Goal: Book appointment/travel/reservation

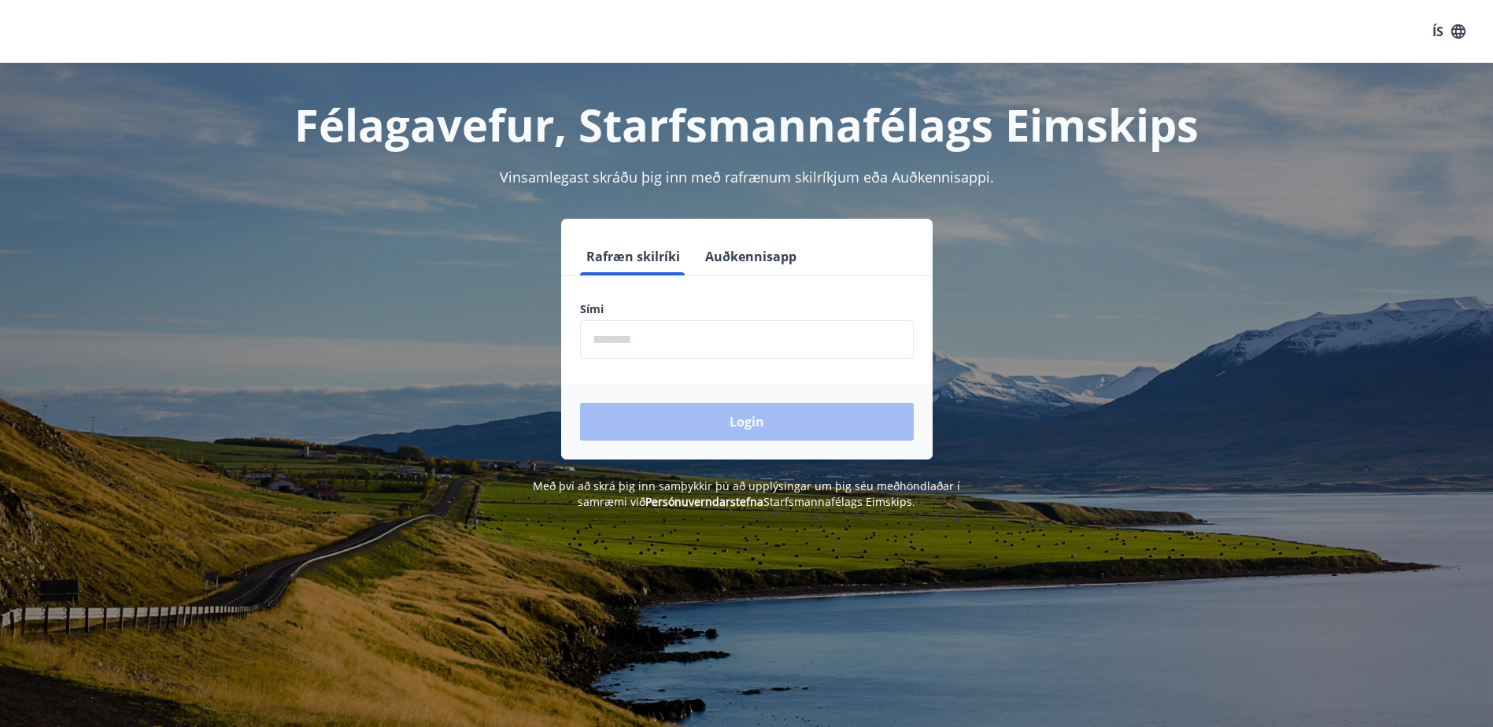
click at [658, 337] on input "phone" at bounding box center [747, 339] width 334 height 39
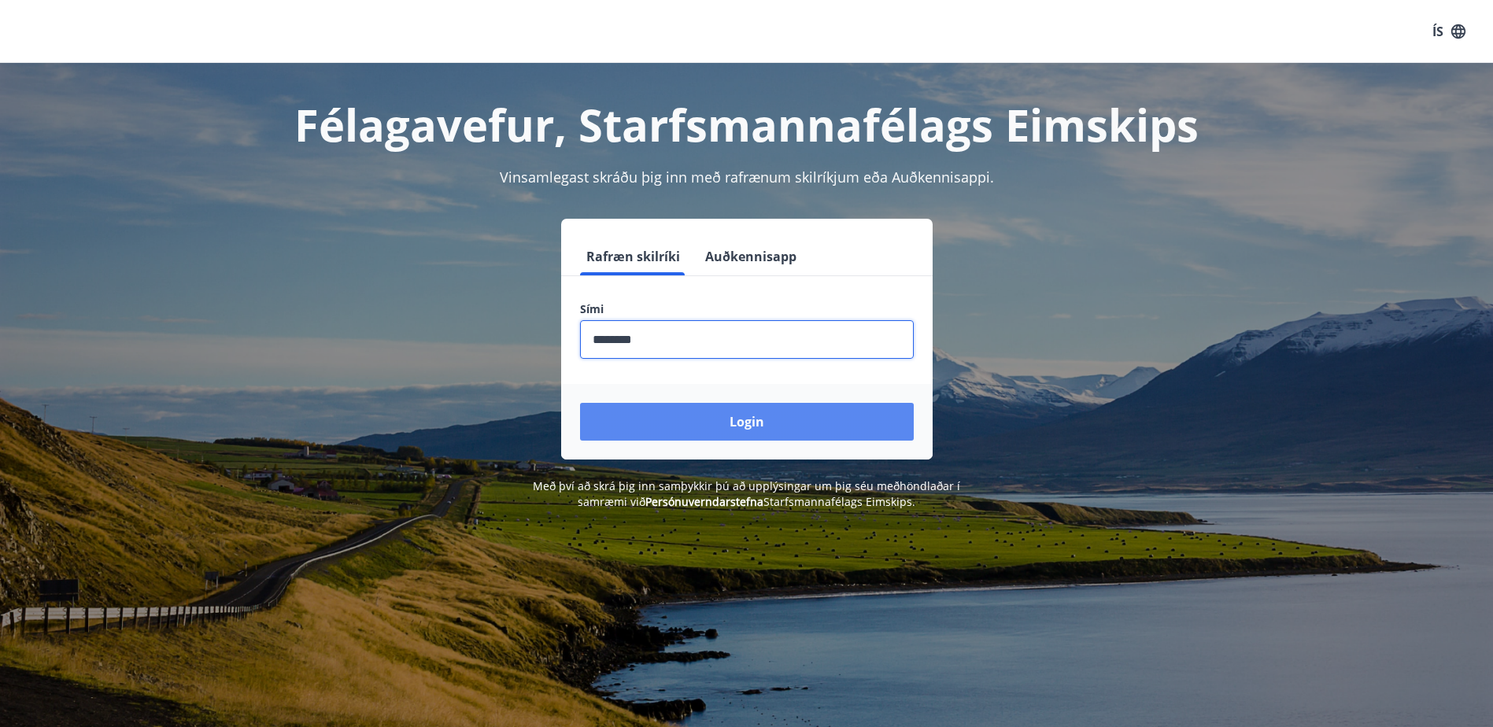
type input "********"
click at [767, 416] on button "Login" at bounding box center [747, 422] width 334 height 38
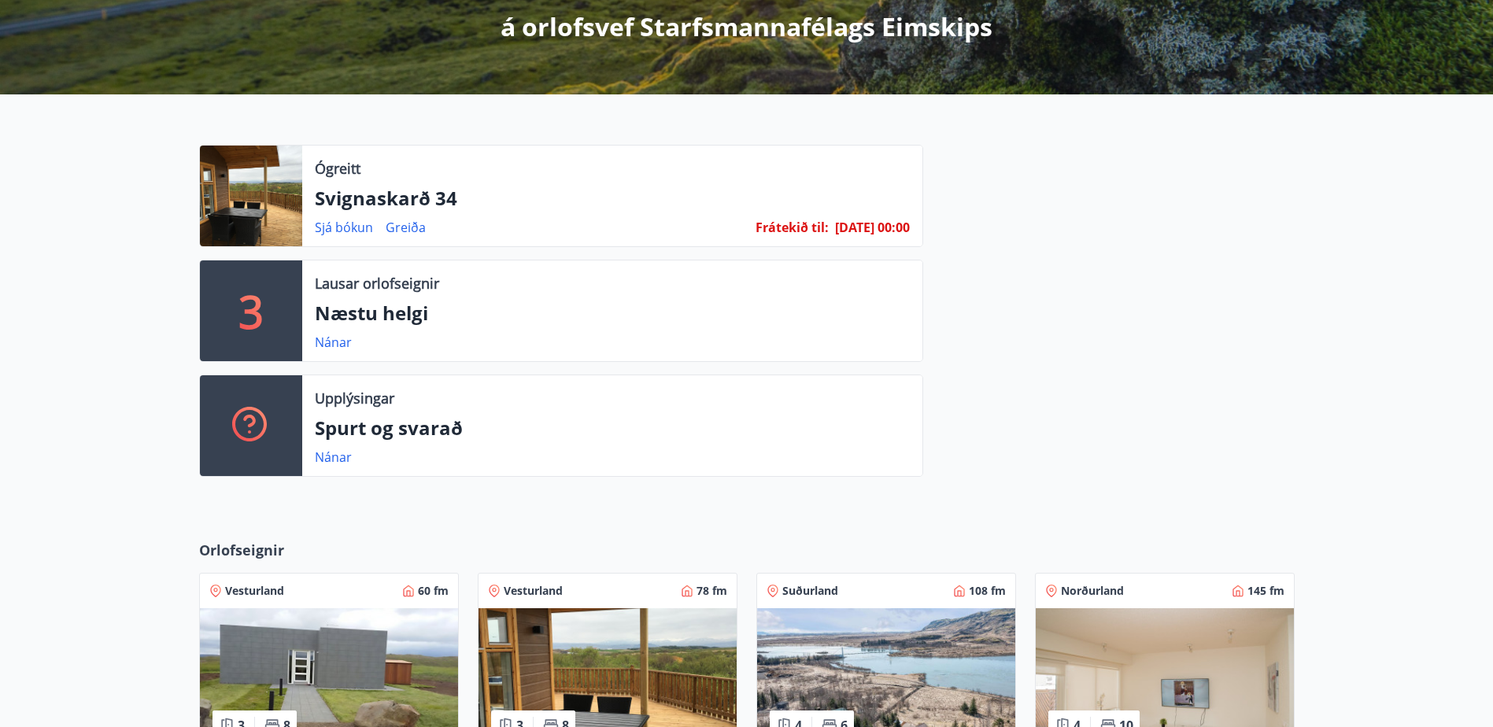
scroll to position [273, 0]
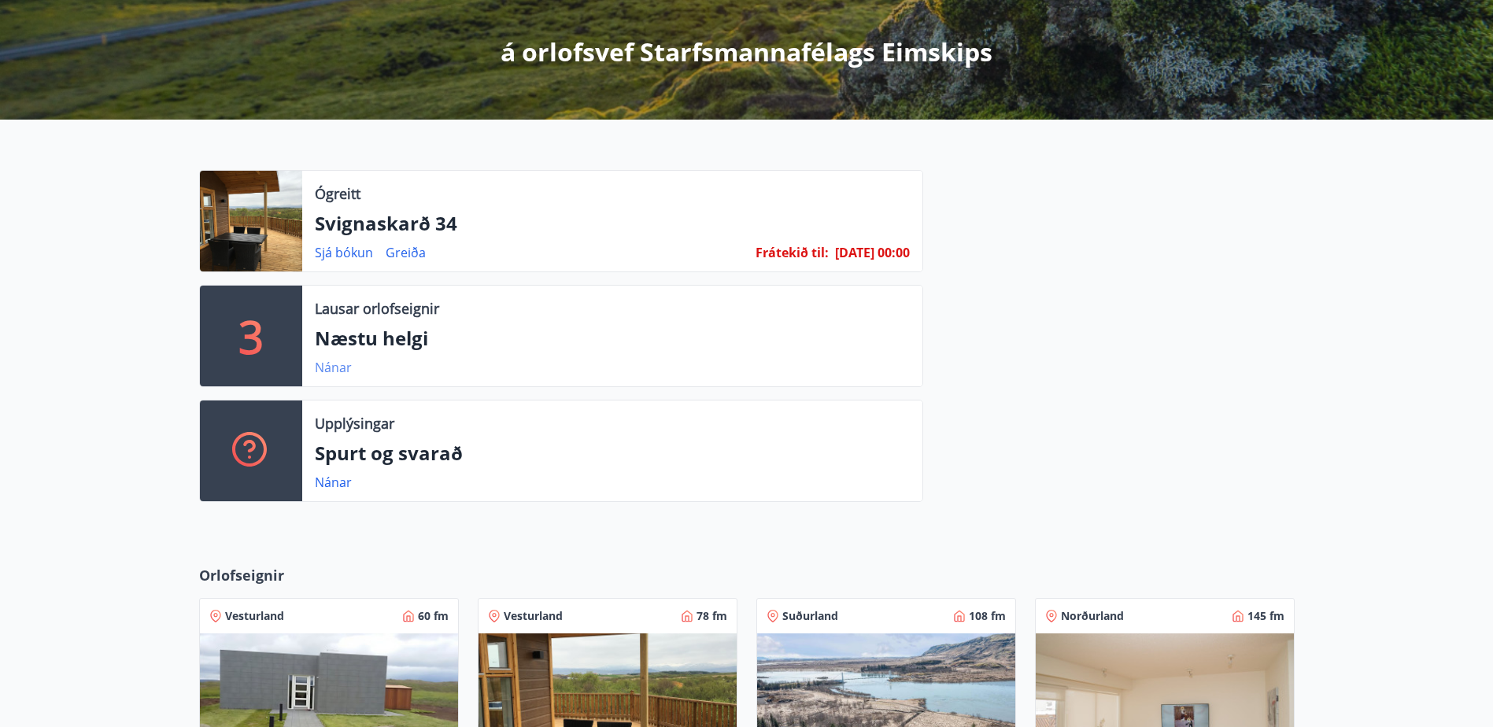
click at [333, 367] on link "Nánar" at bounding box center [333, 367] width 37 height 17
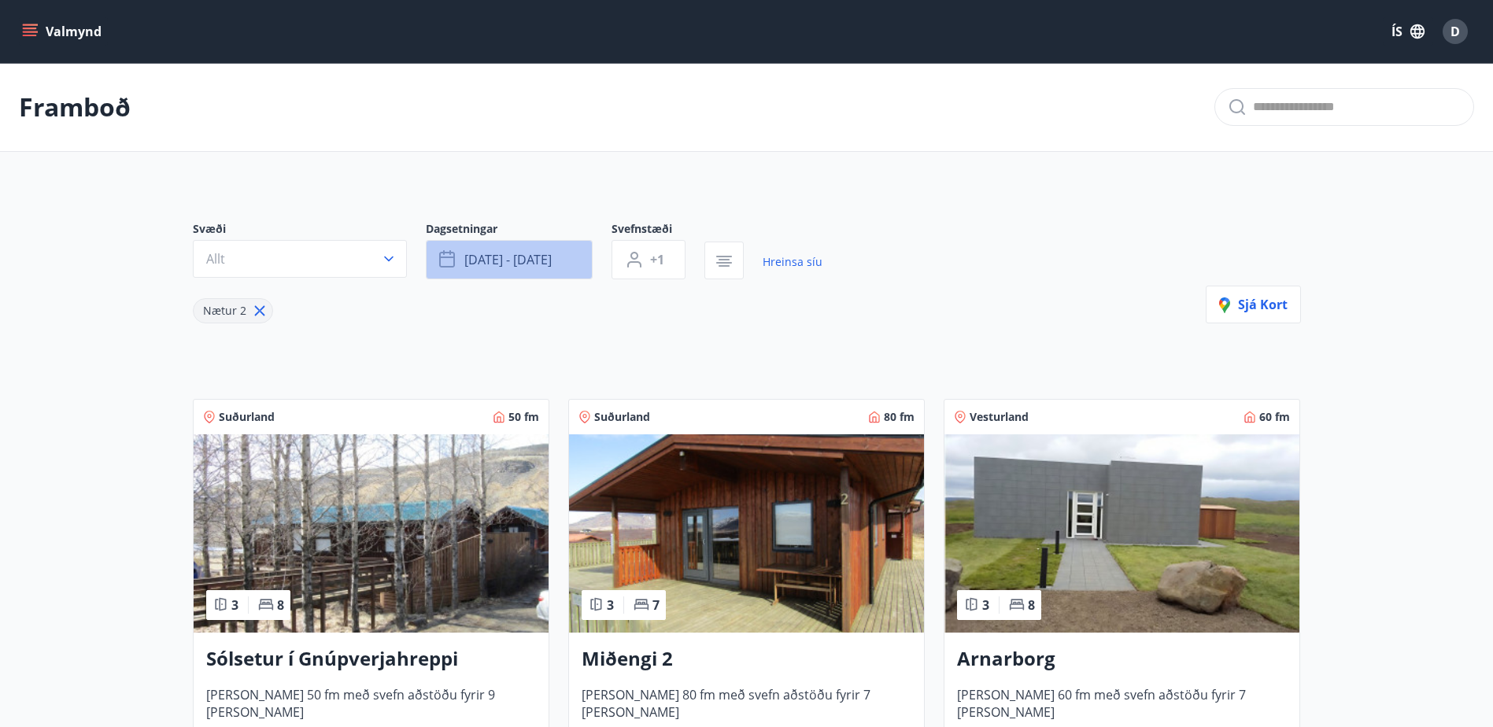
click at [522, 261] on span "[DATE] - [DATE]" at bounding box center [507, 259] width 87 height 17
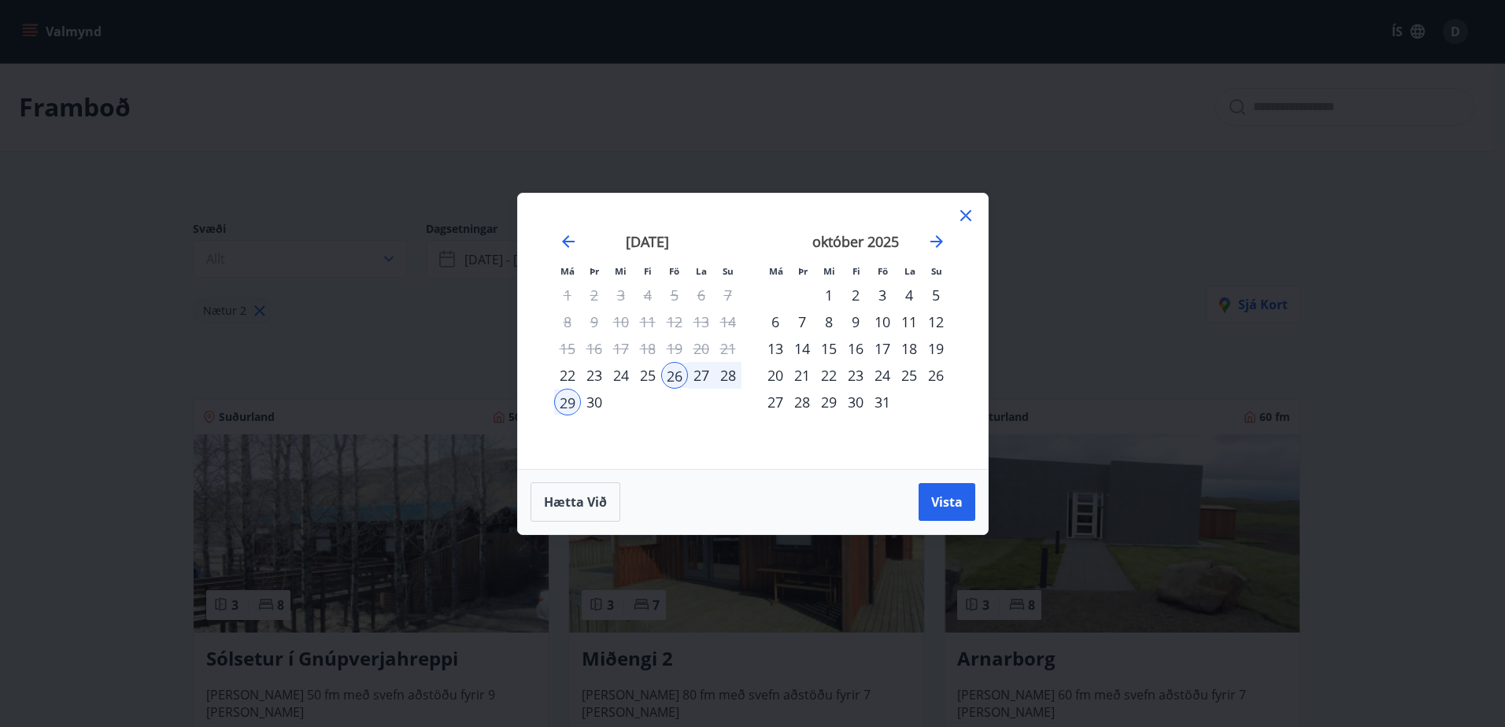
click at [883, 346] on div "17" at bounding box center [882, 348] width 27 height 27
click at [932, 345] on div "19" at bounding box center [935, 348] width 27 height 27
click at [940, 497] on span "Vista" at bounding box center [946, 501] width 31 height 17
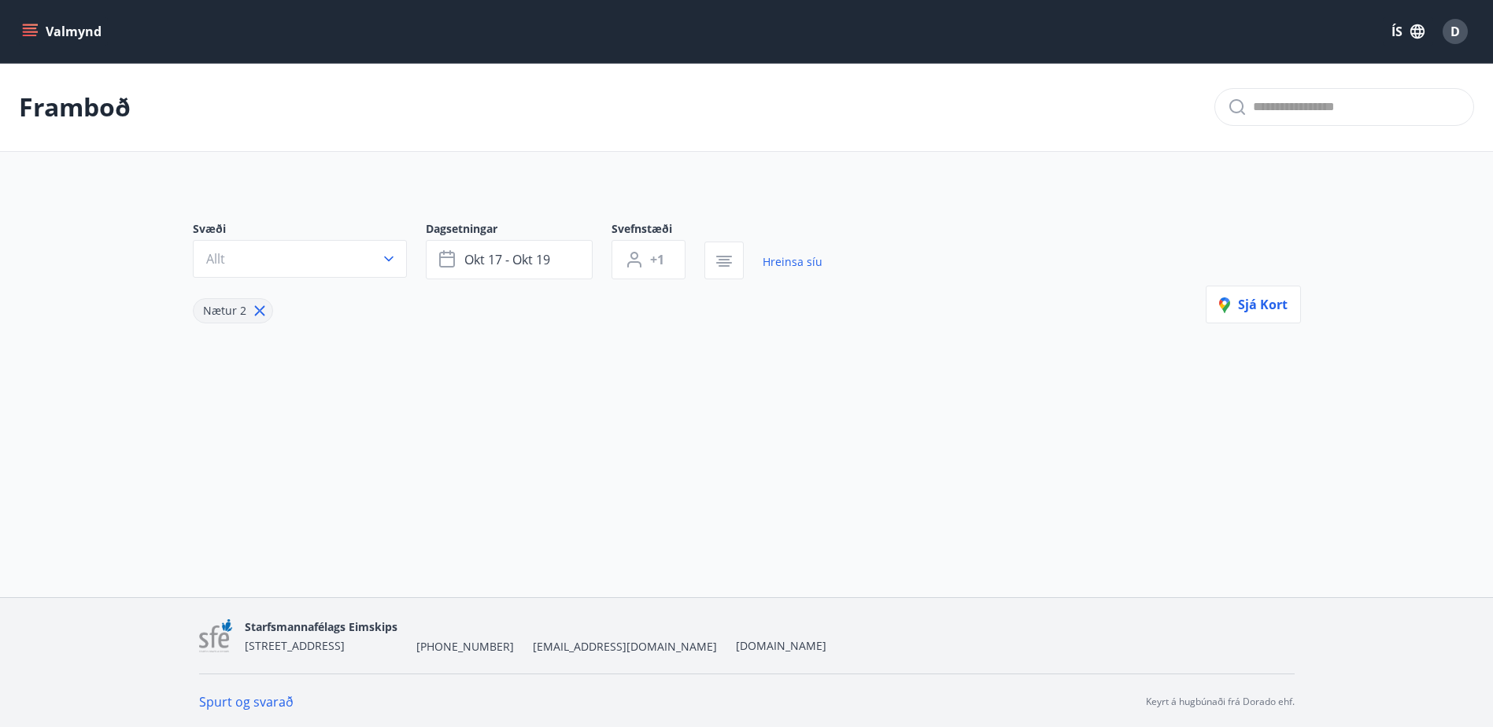
click at [547, 335] on div "Svæði Allt Dagsetningar [DATE] - [DATE] Svefnstæði +1 Hreinsa síu Nætur 2 Sjá k…" at bounding box center [746, 297] width 1133 height 228
click at [80, 175] on main "Framboð Svæði Allt Dagsetningar [DATE] - [DATE] Svefnstæði +1 Hreinsa síu Nætur…" at bounding box center [746, 237] width 1493 height 349
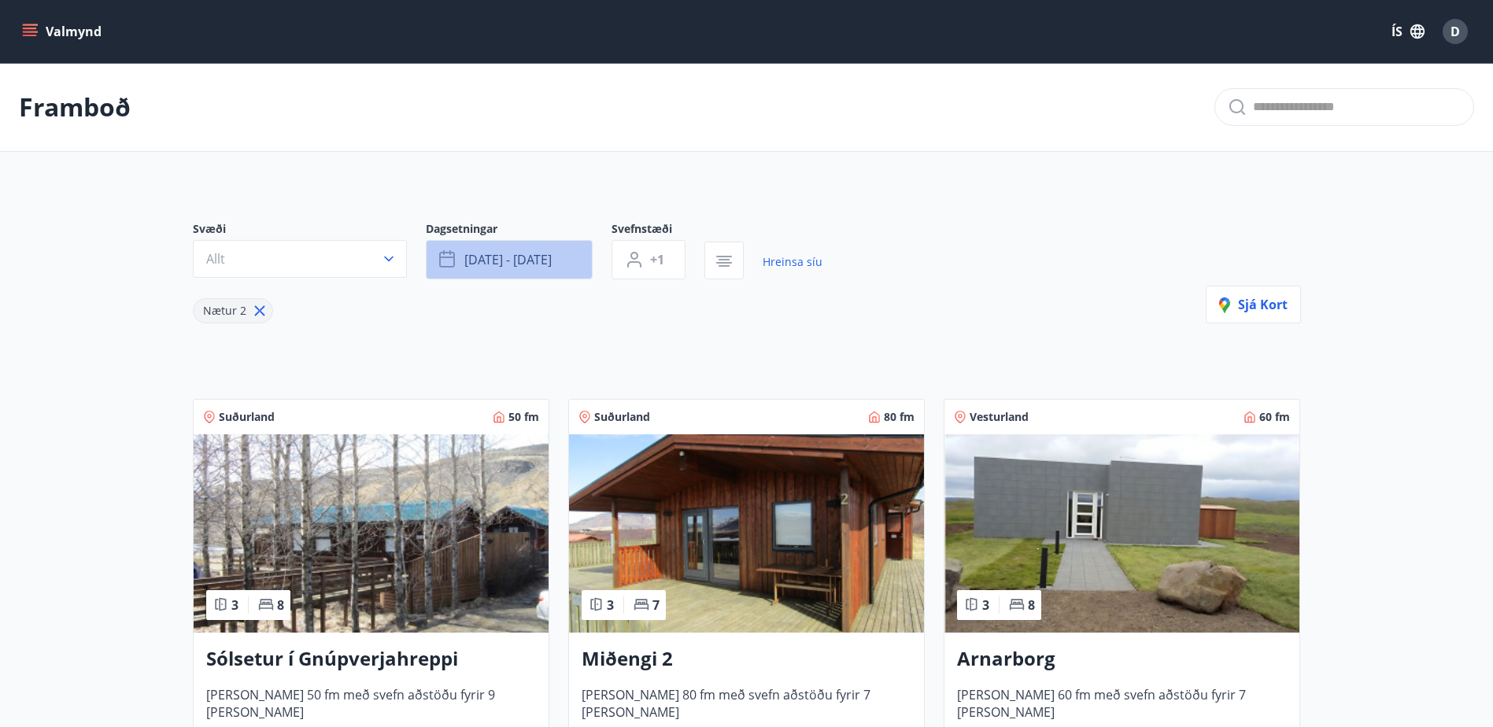
click at [539, 264] on span "[DATE] - [DATE]" at bounding box center [507, 259] width 87 height 17
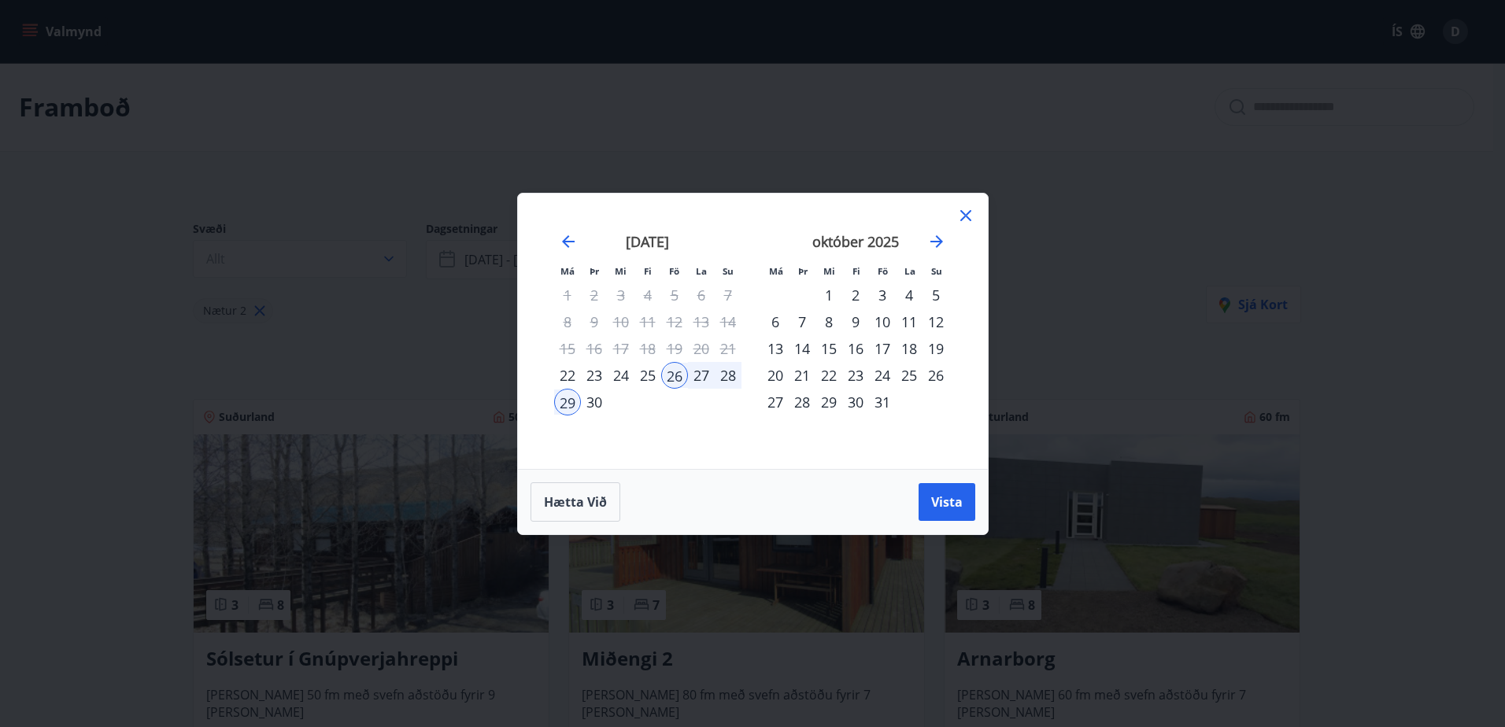
click at [883, 368] on div "24" at bounding box center [882, 375] width 27 height 27
click at [936, 373] on div "26" at bounding box center [935, 375] width 27 height 27
click at [940, 494] on span "Vista" at bounding box center [946, 501] width 31 height 17
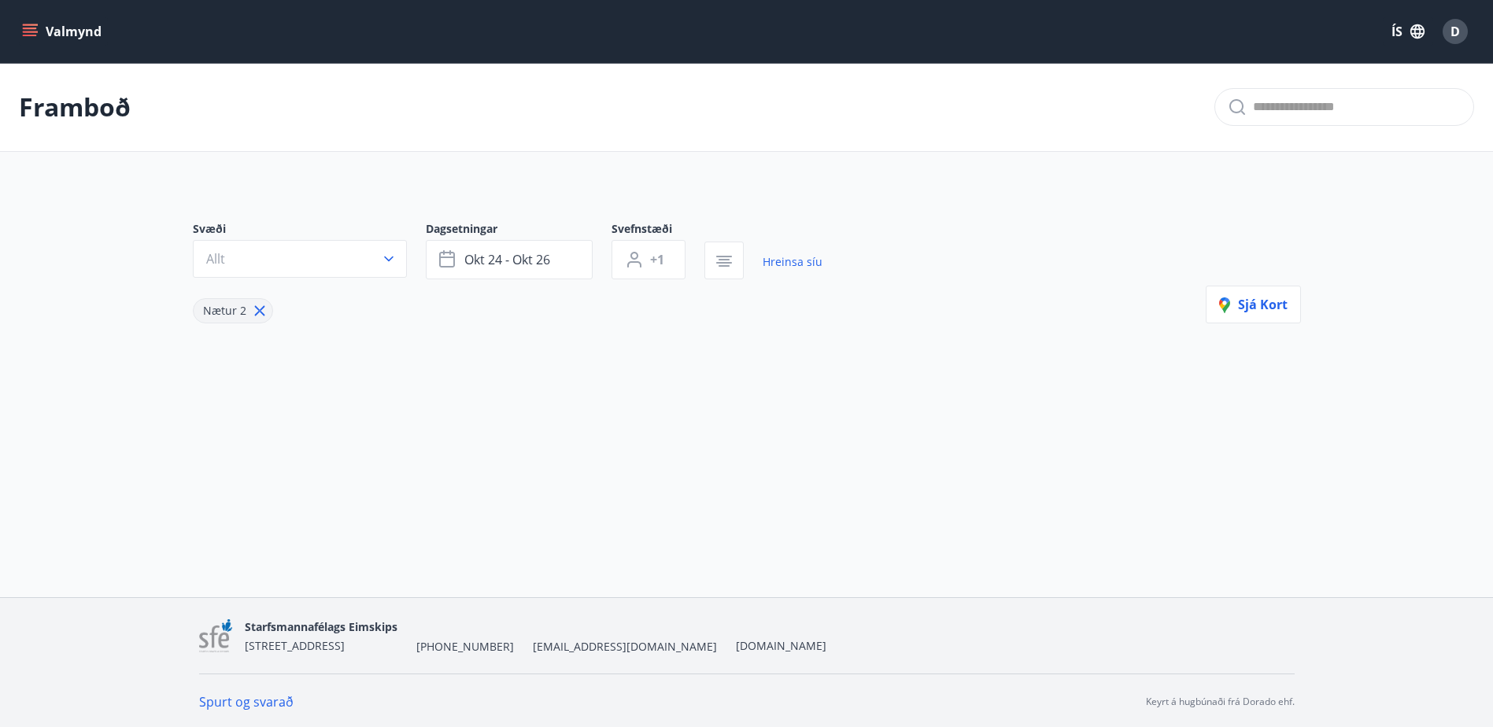
scroll to position [2, 0]
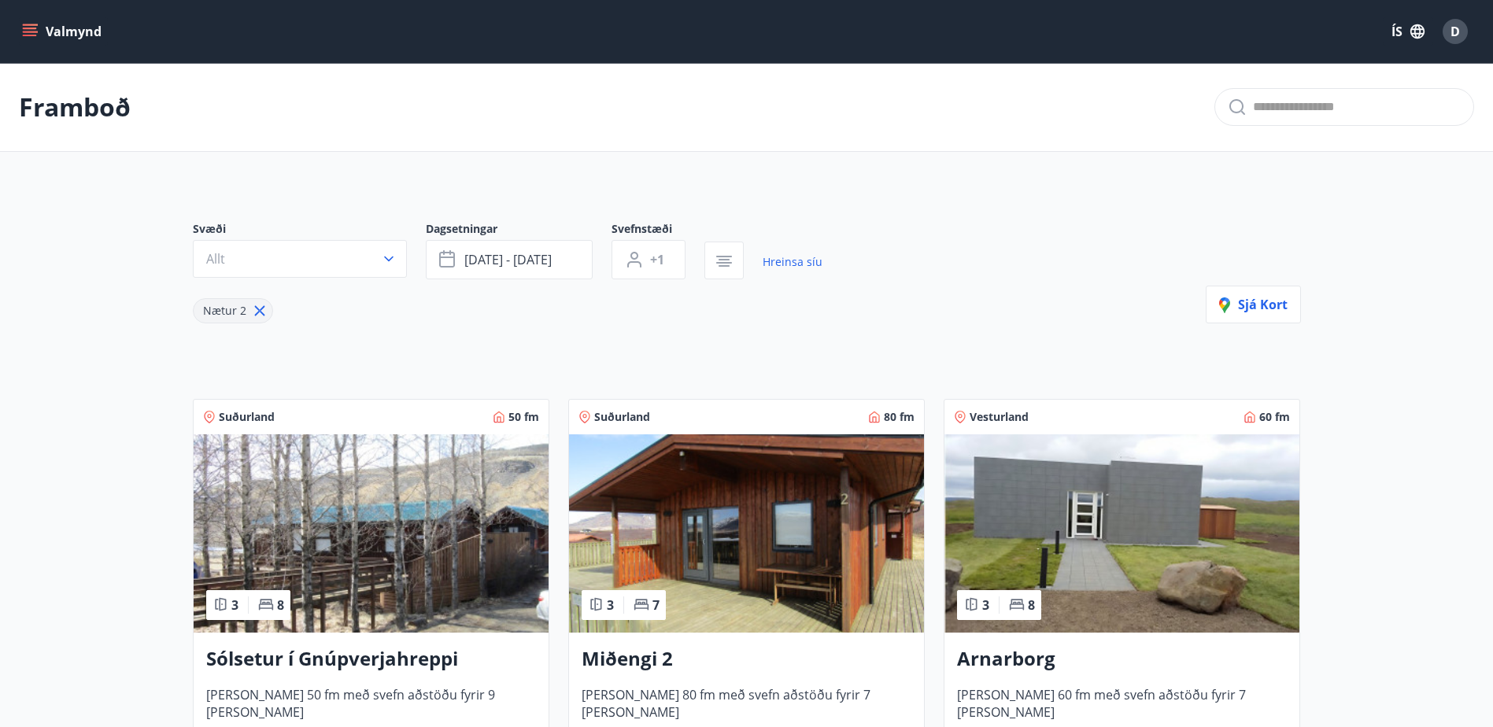
scroll to position [273, 0]
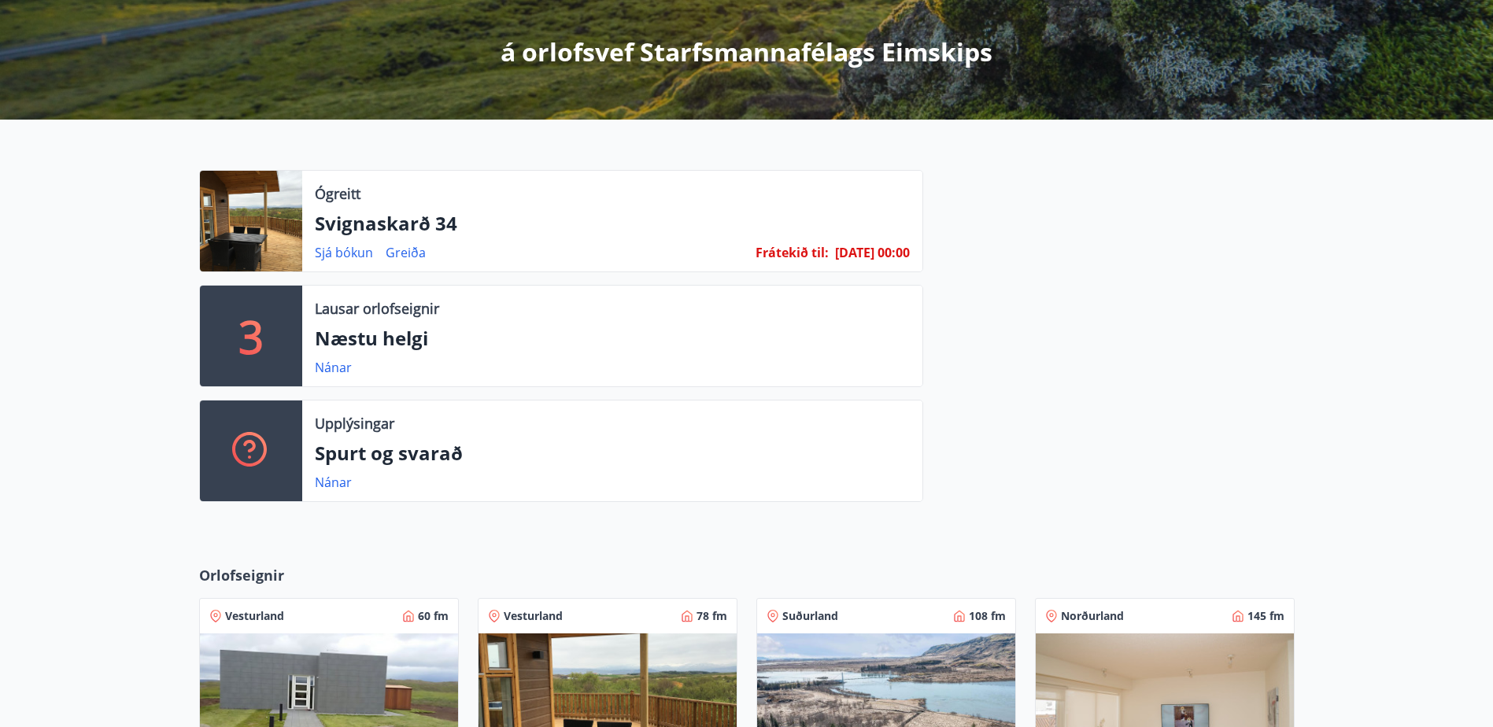
click at [1104, 444] on div at bounding box center [1108, 342] width 371 height 345
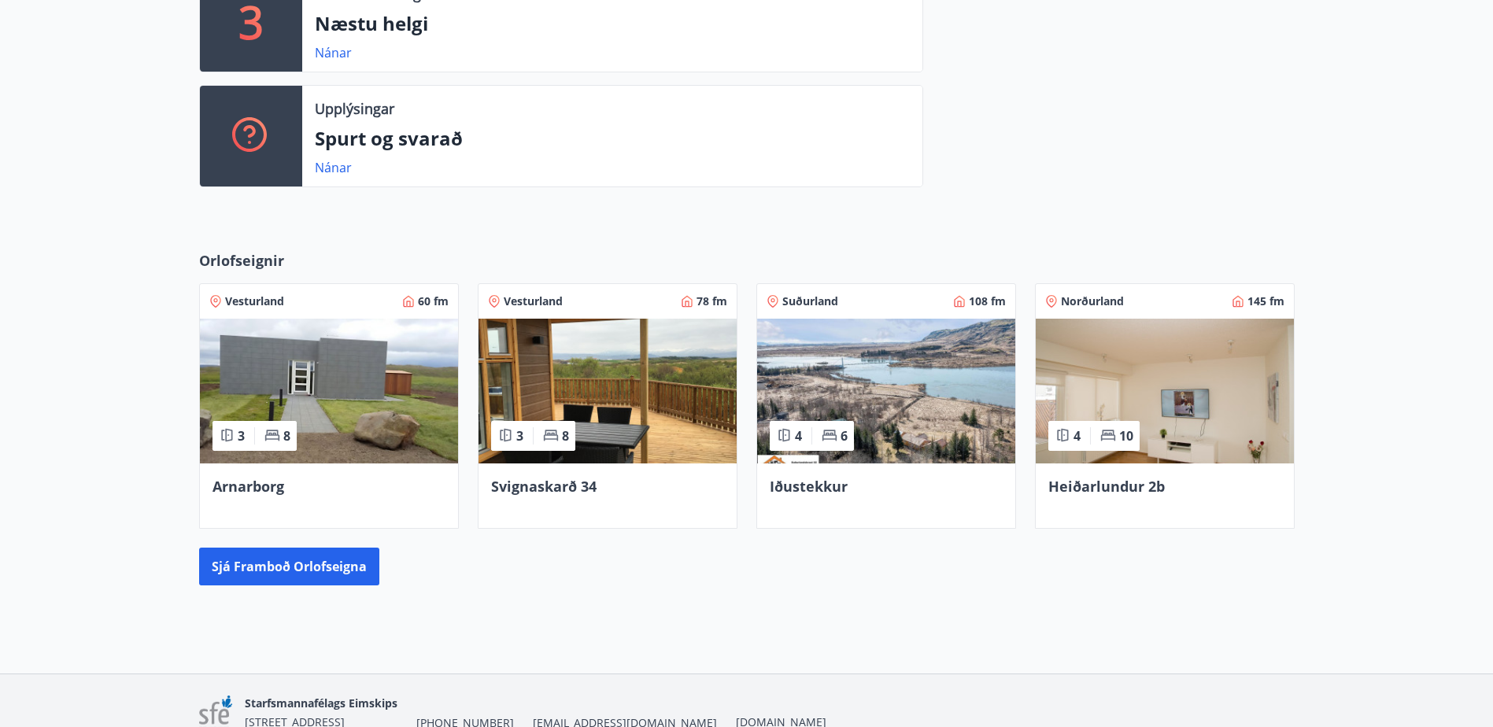
click at [533, 484] on span "Svignaskarð 34" at bounding box center [543, 486] width 105 height 19
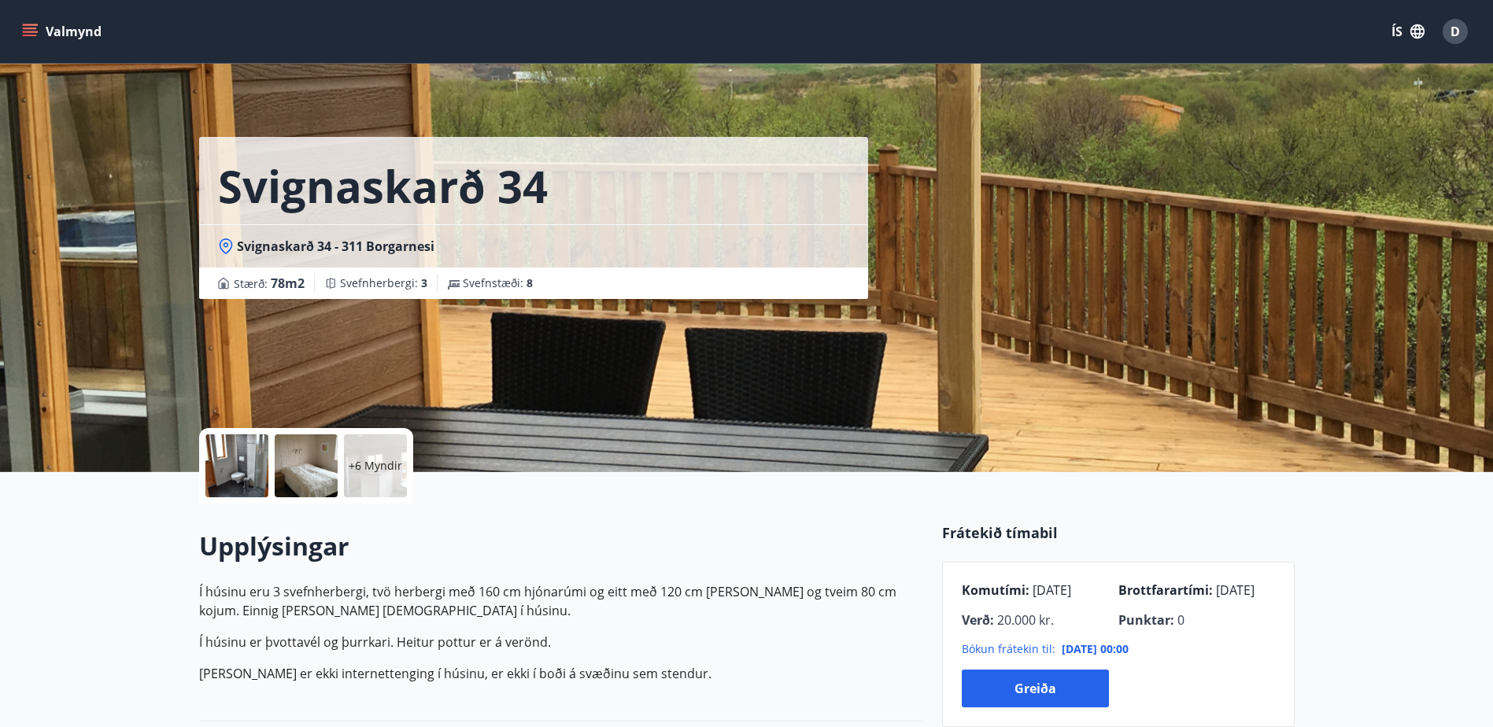
click at [226, 460] on div at bounding box center [236, 465] width 63 height 63
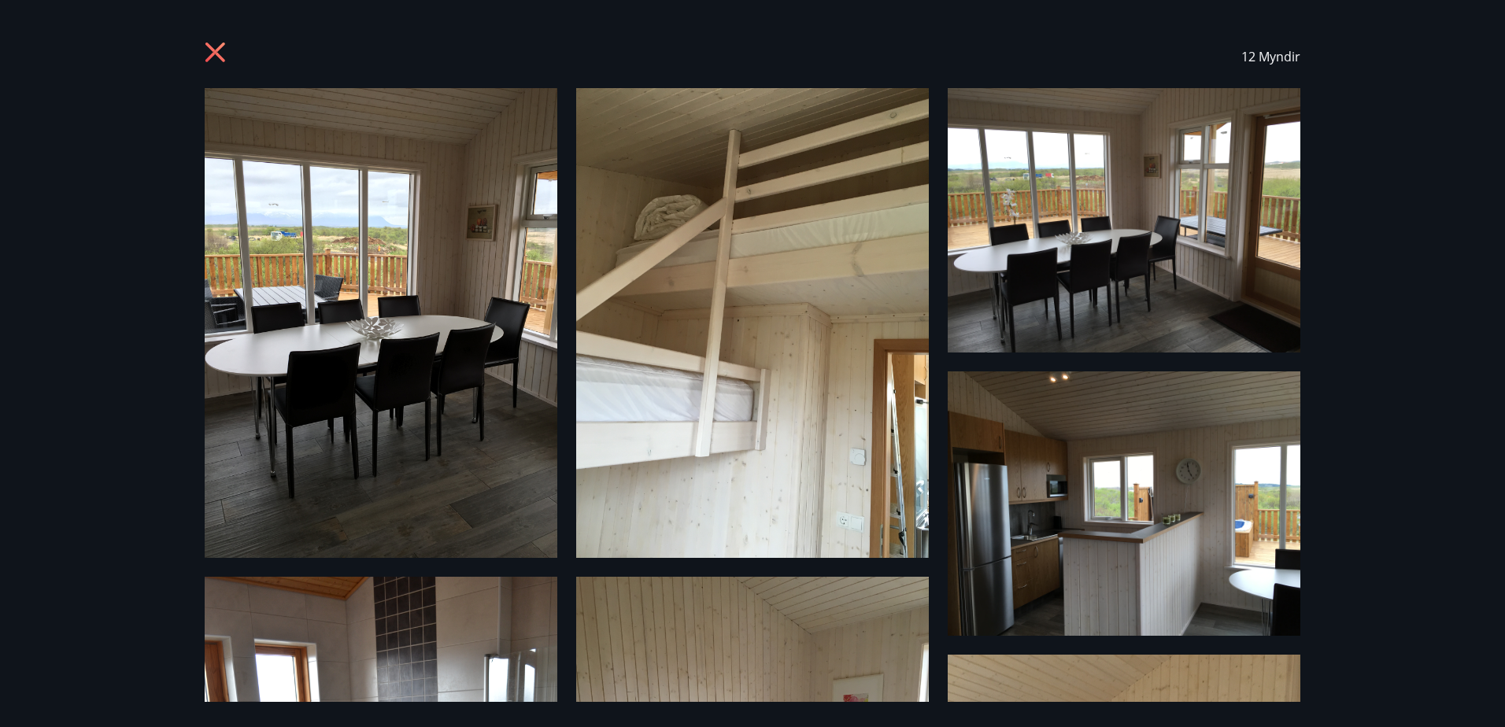
drag, startPoint x: 17, startPoint y: 40, endPoint x: 9, endPoint y: 1, distance: 40.1
click at [17, 35] on div "12 Myndir" at bounding box center [752, 363] width 1505 height 727
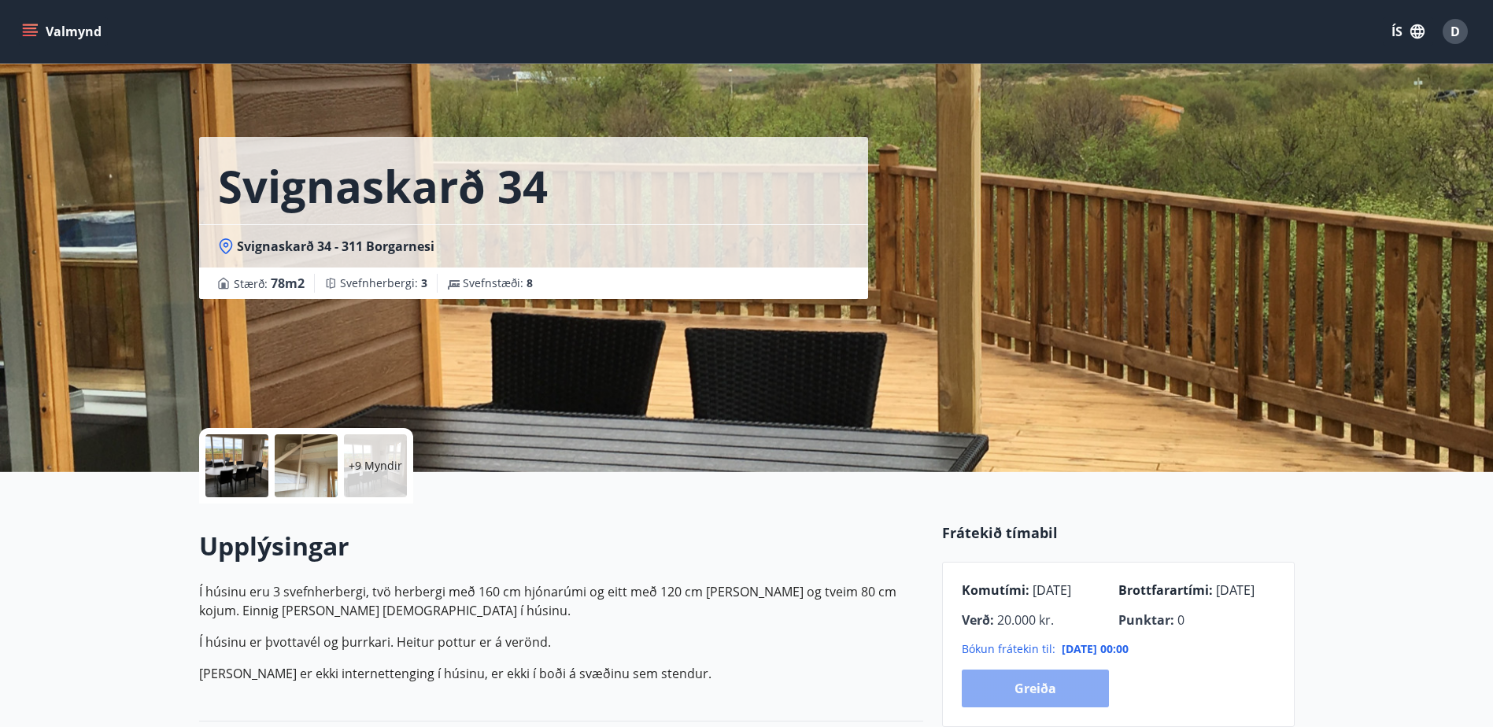
click at [1032, 697] on button "Greiða" at bounding box center [1035, 689] width 147 height 38
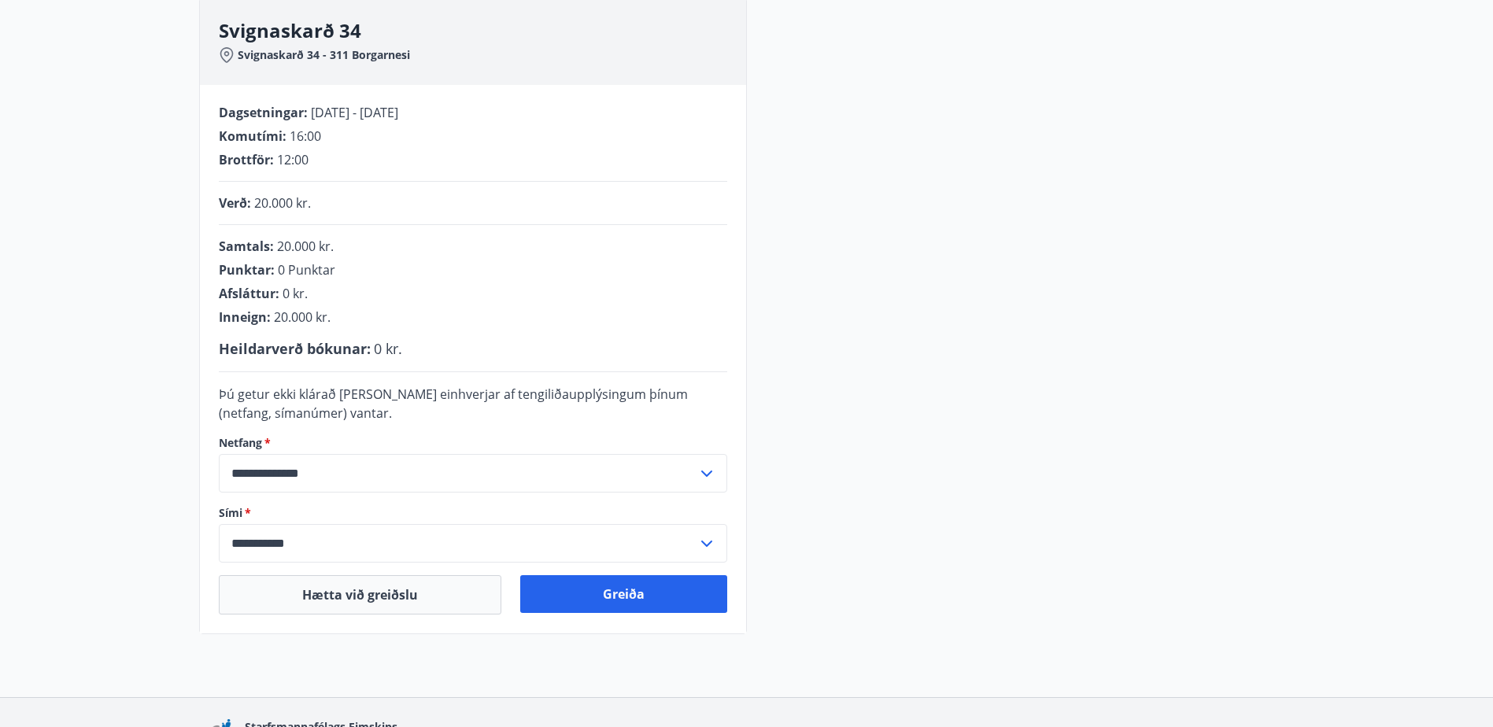
scroll to position [236, 0]
click at [640, 603] on button "Greiða" at bounding box center [623, 593] width 207 height 38
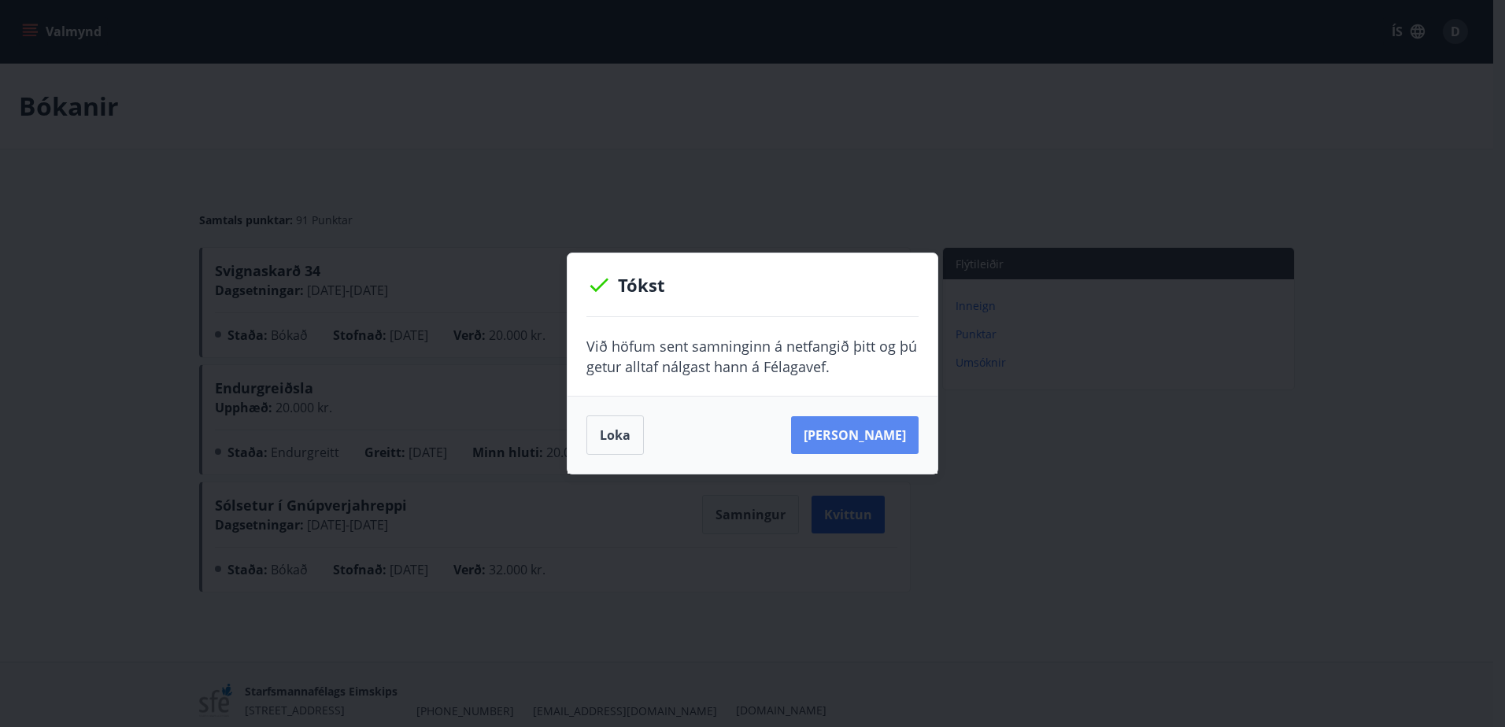
click at [852, 429] on button "[PERSON_NAME]" at bounding box center [854, 435] width 127 height 38
click at [607, 431] on button "Loka" at bounding box center [614, 434] width 57 height 39
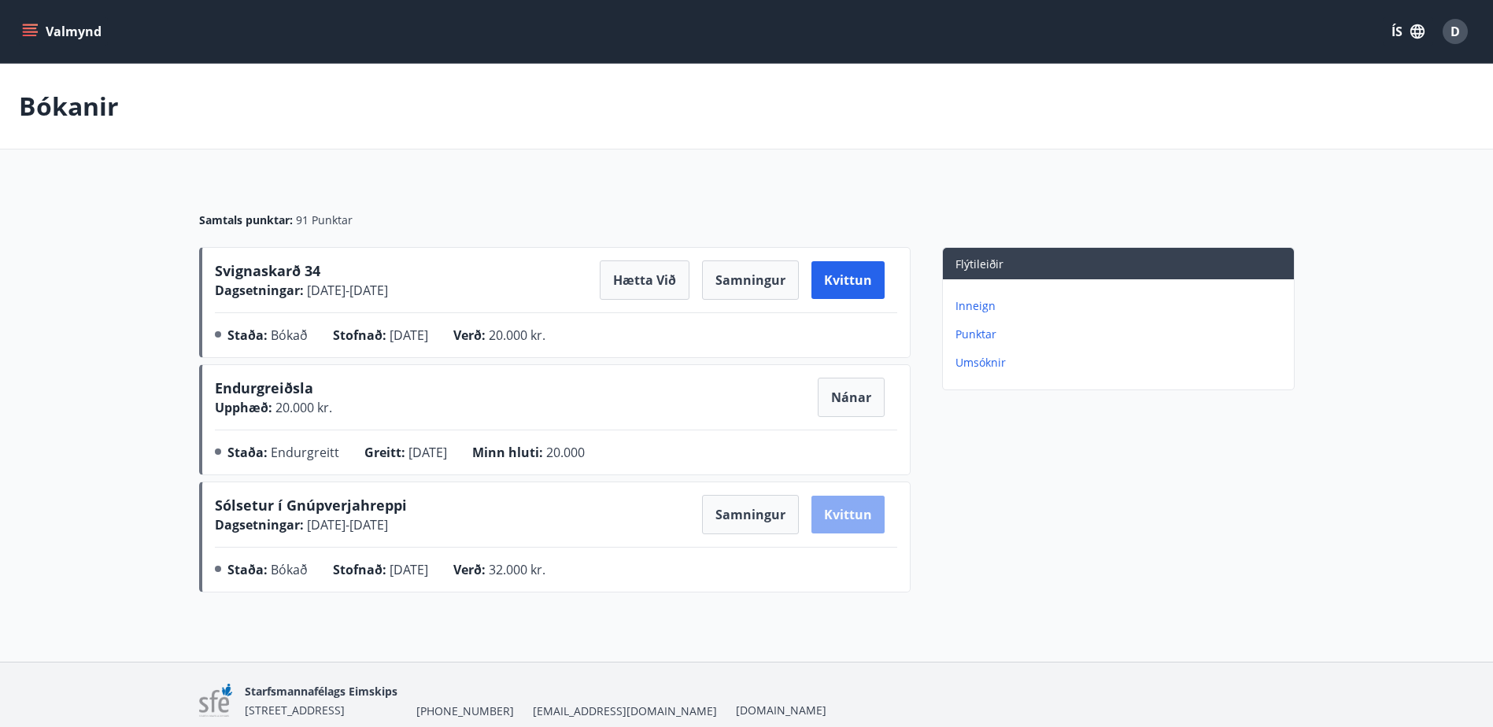
click at [852, 510] on button "Kvittun" at bounding box center [847, 515] width 73 height 38
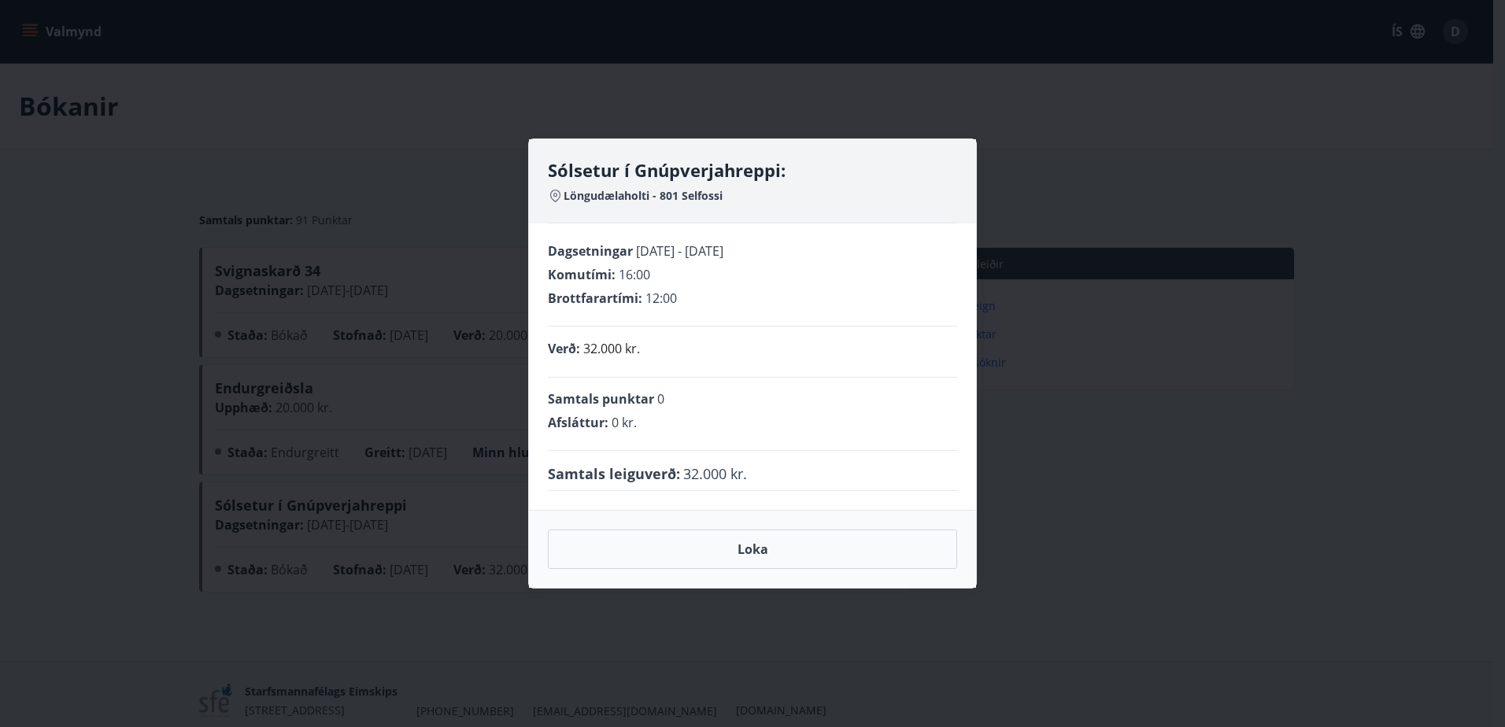
click at [346, 109] on div "Sólsetur í Gnúpverjahreppi: Löngudælaholti - 801 Selfossi Dagsetningar [DATE] -…" at bounding box center [752, 363] width 1505 height 727
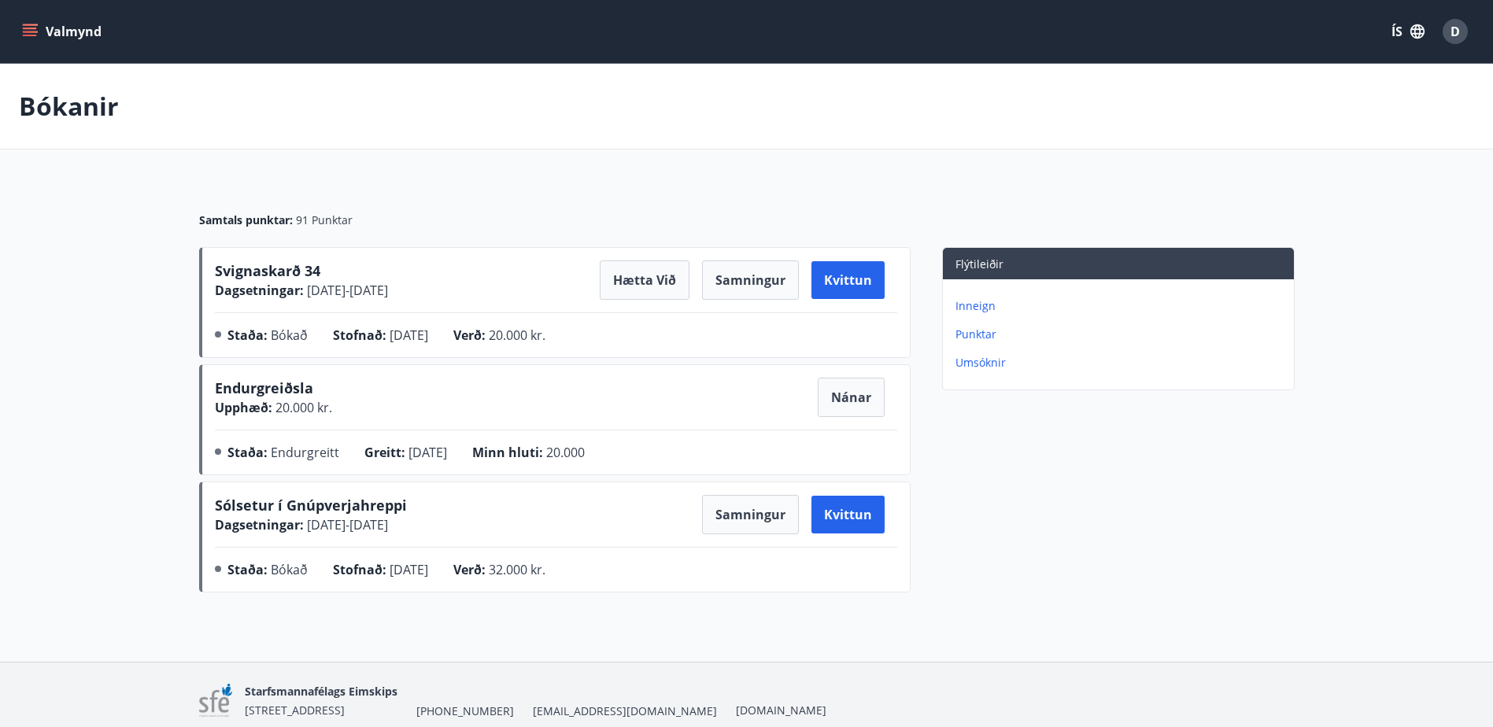
click at [146, 273] on main "Bókanir Samtals punktar : 91 Punktar Svignaskarð 34 Dagsetningar : [DATE] - [DA…" at bounding box center [746, 331] width 1493 height 535
click at [120, 232] on main "Bókanir Samtals punktar : 91 Punktar Svignaskarð 34 Dagsetningar : [DATE] - [DA…" at bounding box center [746, 331] width 1493 height 535
click at [68, 200] on main "Bókanir Samtals punktar : 91 Punktar Svignaskarð 34 Dagsetningar : [DATE] - [DA…" at bounding box center [746, 331] width 1493 height 535
click at [1023, 118] on div "Bókanir" at bounding box center [746, 107] width 1493 height 86
click at [645, 125] on div "Bókanir" at bounding box center [746, 107] width 1493 height 86
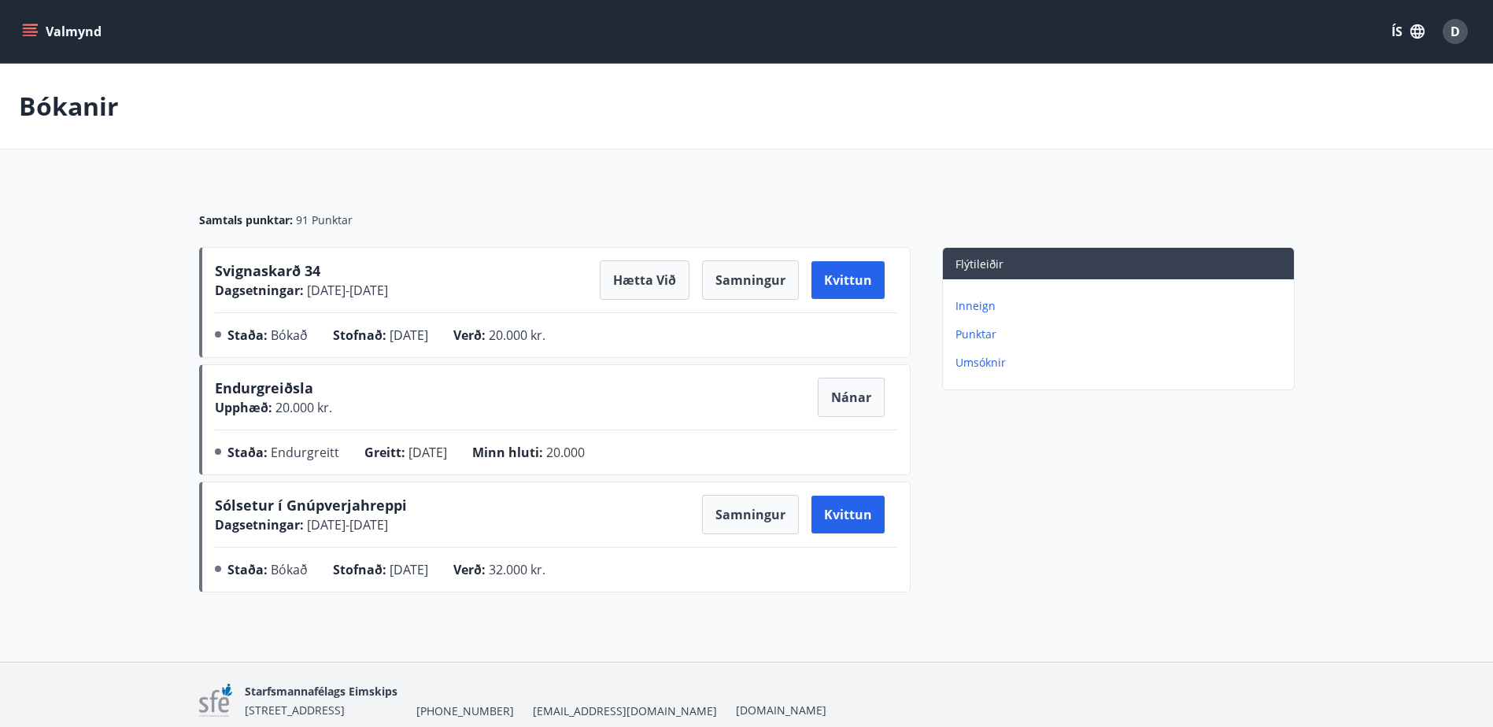
click at [644, 114] on div "Bókanir" at bounding box center [746, 107] width 1493 height 86
click at [715, 109] on div "Bókanir" at bounding box center [746, 107] width 1493 height 86
click at [705, 186] on div "Samtals punktar : 91 Punktar" at bounding box center [746, 214] width 1095 height 66
